Goal: Task Accomplishment & Management: Manage account settings

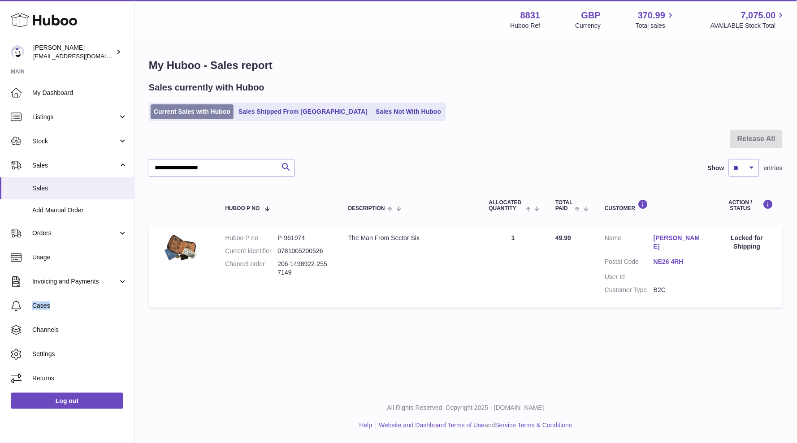
click at [199, 112] on link "Current Sales with Huboo" at bounding box center [192, 111] width 83 height 15
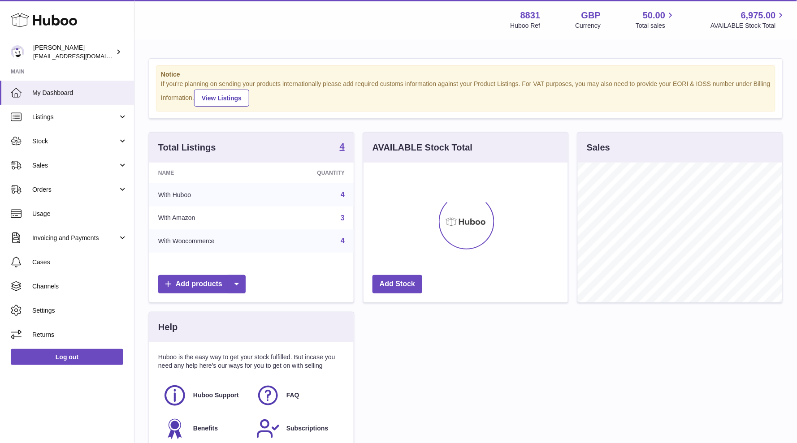
scroll to position [139, 204]
click at [55, 162] on span "Sales" at bounding box center [75, 165] width 86 height 9
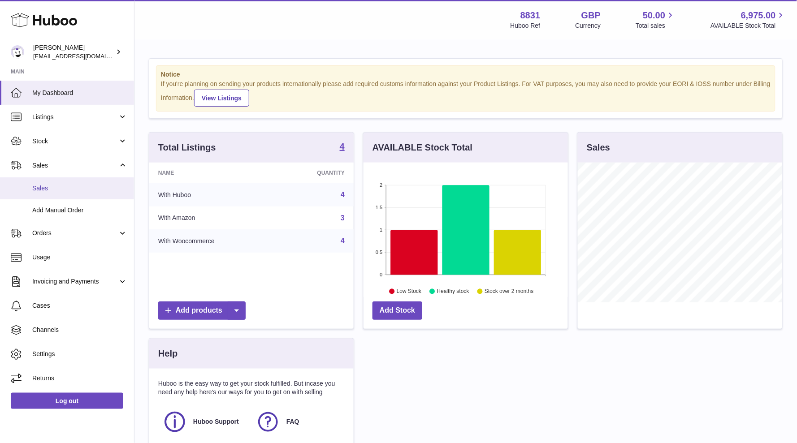
click at [44, 192] on link "Sales" at bounding box center [67, 189] width 134 height 22
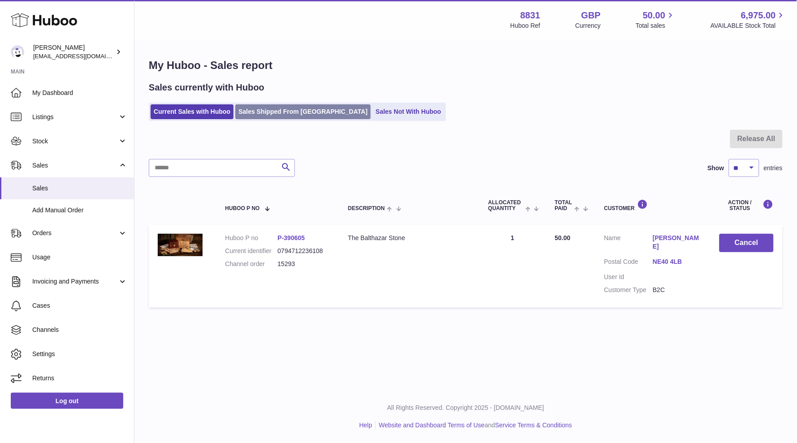
click at [258, 111] on link "Sales Shipped From [GEOGRAPHIC_DATA]" at bounding box center [302, 111] width 135 height 15
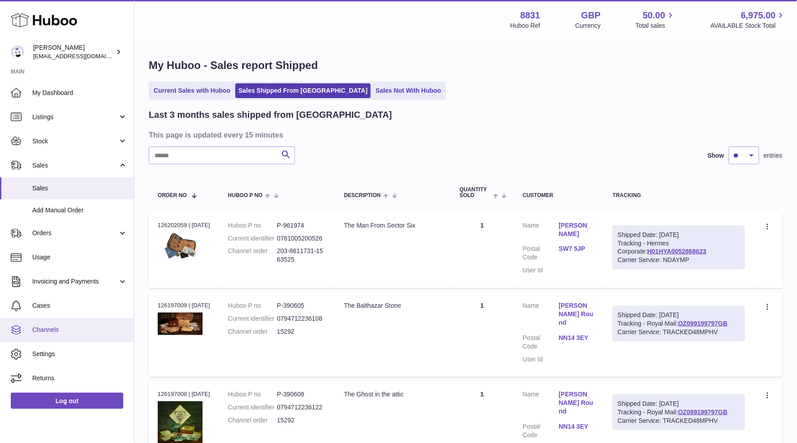
click at [43, 331] on span "Channels" at bounding box center [79, 330] width 95 height 9
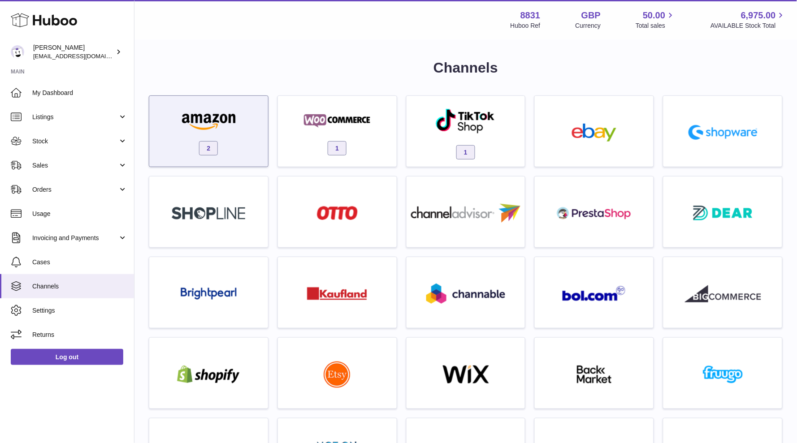
click at [197, 139] on div "2" at bounding box center [209, 133] width 110 height 57
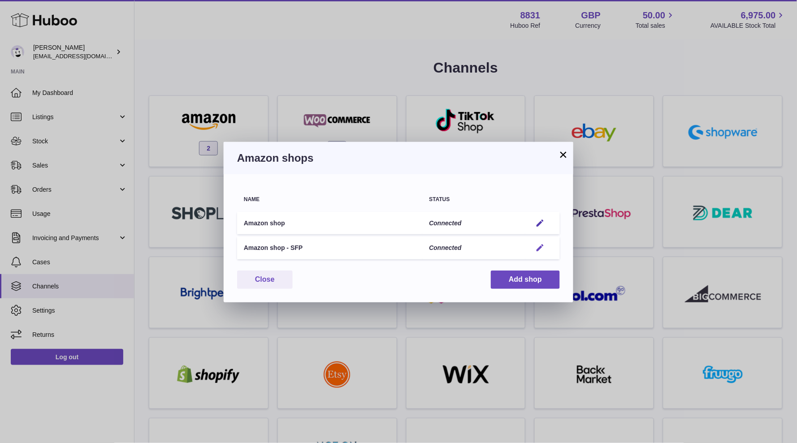
click at [537, 247] on em "button" at bounding box center [540, 247] width 9 height 9
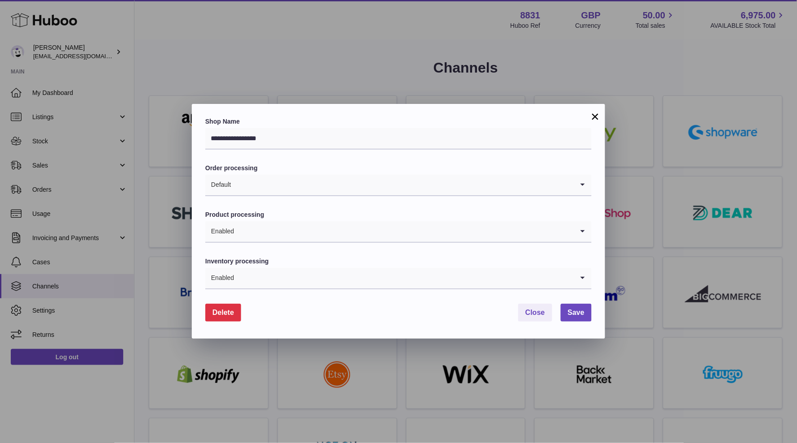
click at [212, 316] on span "Delete" at bounding box center [223, 313] width 22 height 8
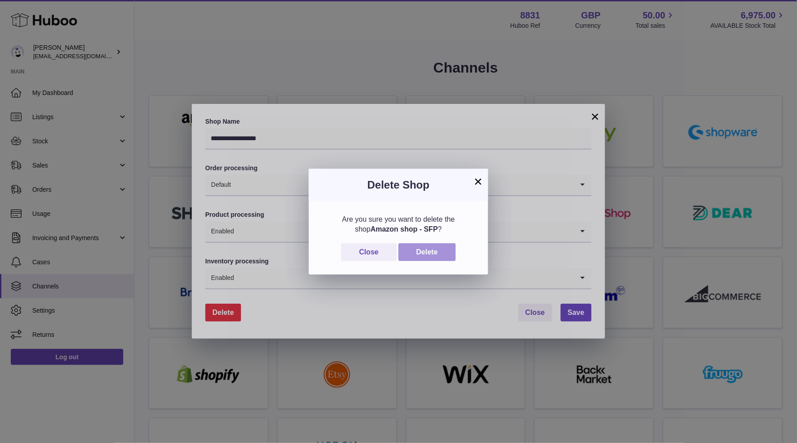
click at [455, 249] on button "Delete" at bounding box center [427, 252] width 57 height 18
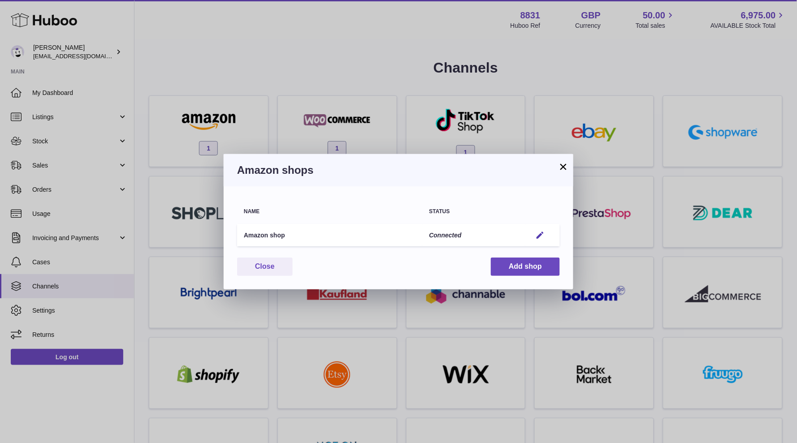
click at [563, 167] on button "×" at bounding box center [563, 166] width 11 height 11
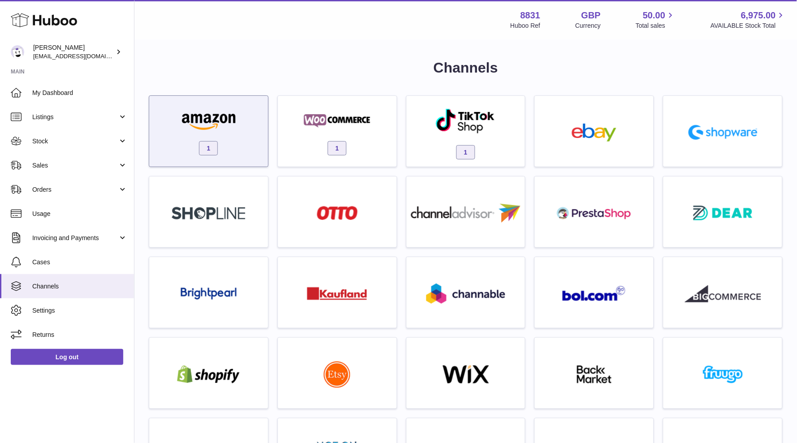
click at [235, 129] on img at bounding box center [208, 121] width 76 height 18
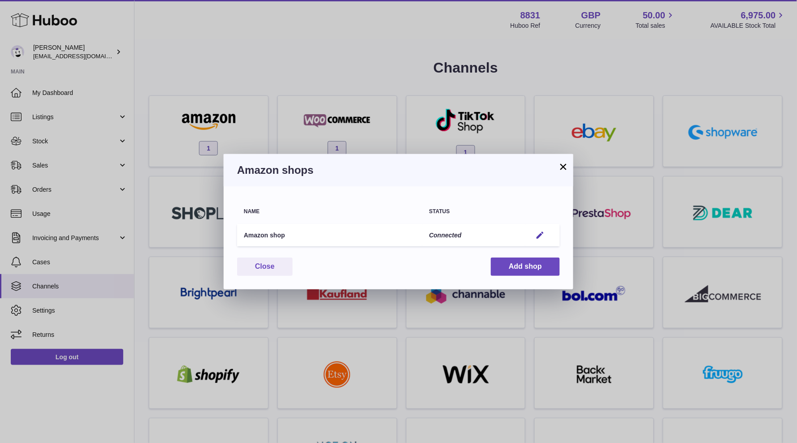
click at [563, 167] on button "×" at bounding box center [563, 166] width 11 height 11
